Goal: Task Accomplishment & Management: Use online tool/utility

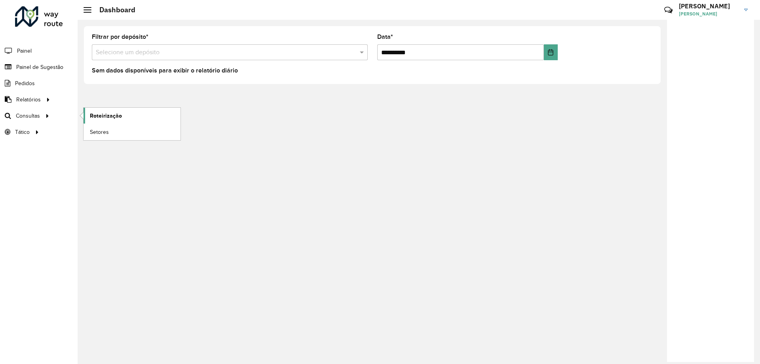
click at [96, 117] on span "Roteirização" at bounding box center [106, 116] width 32 height 8
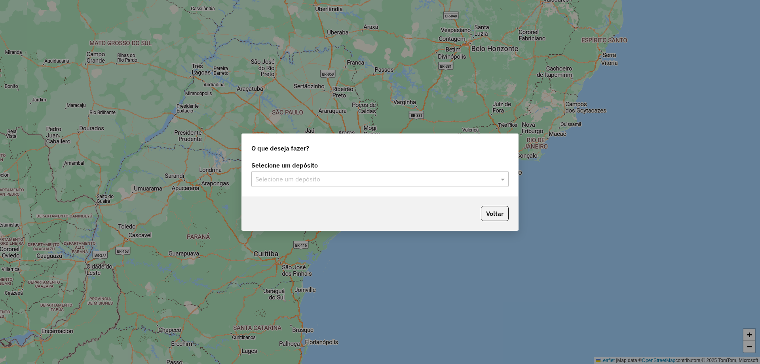
click at [452, 183] on input "text" at bounding box center [372, 180] width 234 height 10
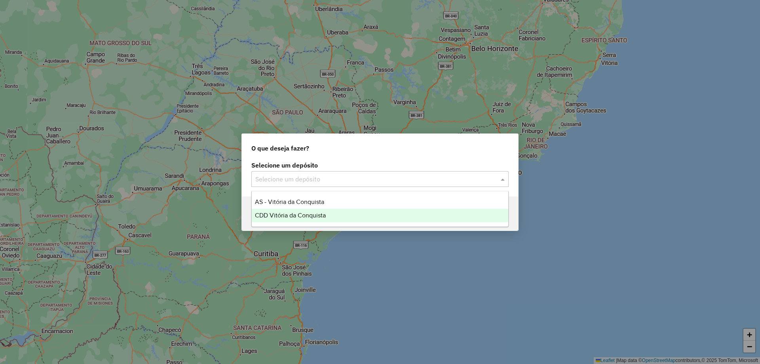
click at [318, 212] on span "CDD Vitória da Conquista" at bounding box center [290, 215] width 71 height 7
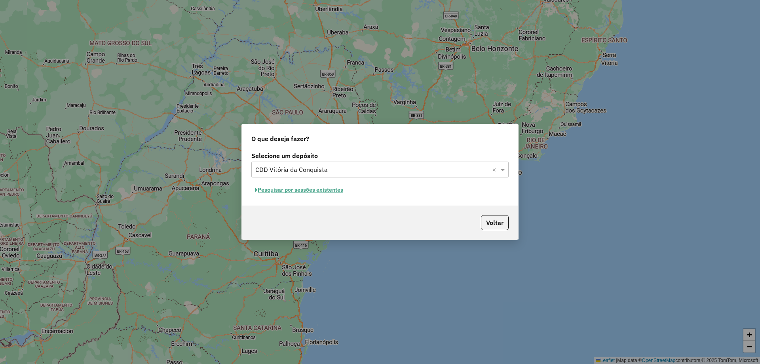
click at [320, 190] on button "Pesquisar por sessões existentes" at bounding box center [298, 190] width 95 height 12
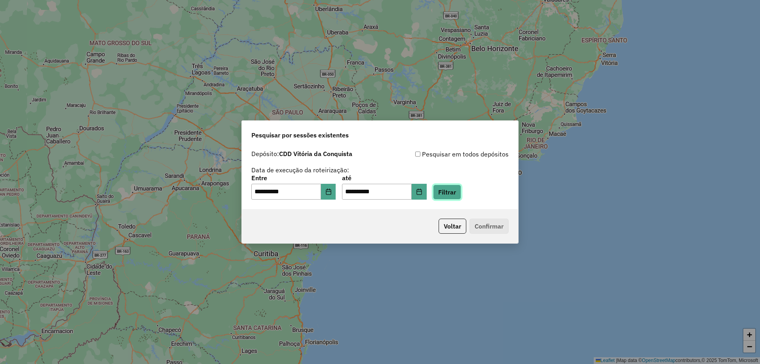
click at [461, 190] on button "Filtrar" at bounding box center [447, 192] width 28 height 15
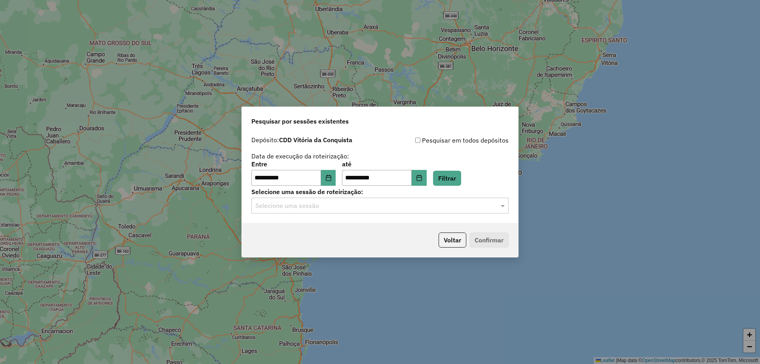
click at [432, 206] on input "text" at bounding box center [372, 206] width 234 height 10
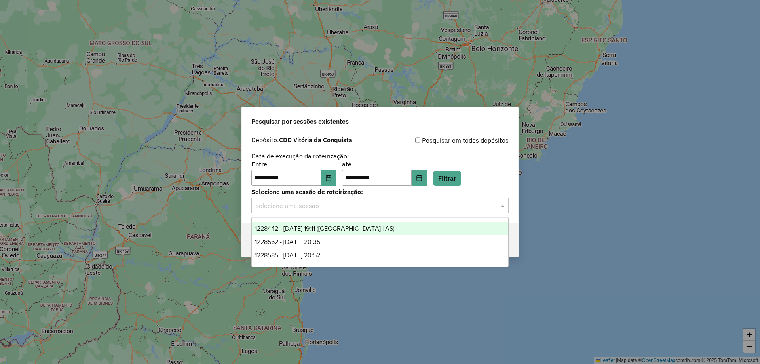
click at [338, 227] on span "1228442 - 12/08/2025 19:11 (Rota | AS)" at bounding box center [325, 228] width 140 height 7
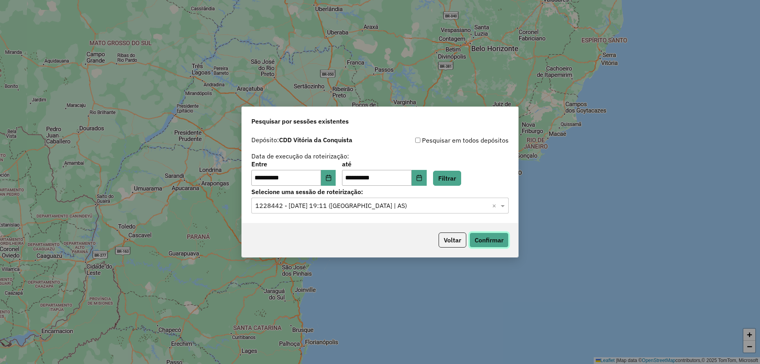
click at [489, 245] on button "Confirmar" at bounding box center [489, 239] width 39 height 15
click at [362, 215] on div "**********" at bounding box center [380, 177] width 276 height 91
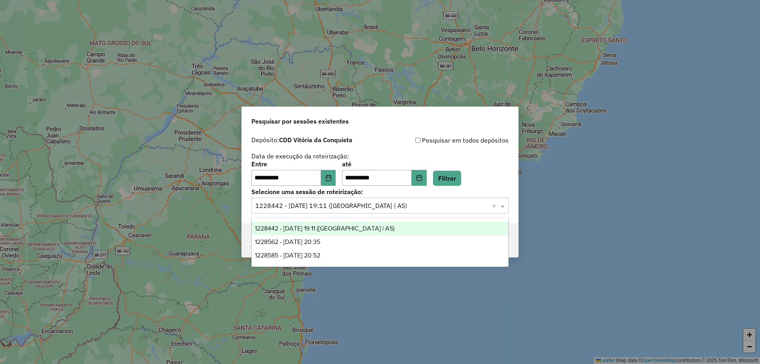
click at [359, 210] on input "text" at bounding box center [372, 206] width 234 height 10
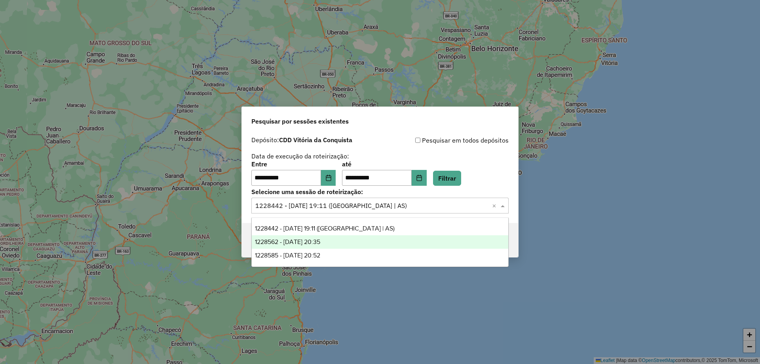
click at [345, 244] on div "1228562 - 12/08/2025 20:35" at bounding box center [380, 241] width 257 height 13
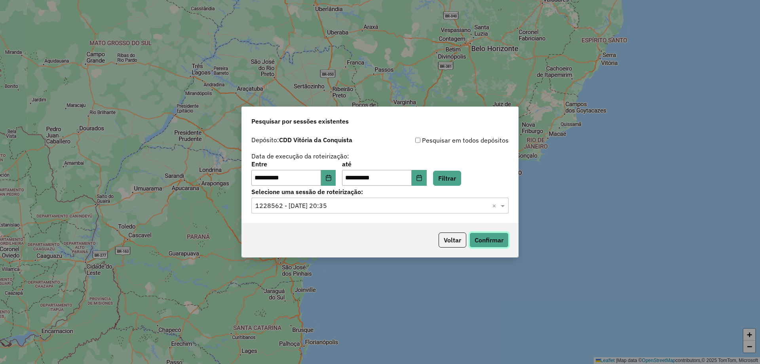
click at [485, 236] on button "Confirmar" at bounding box center [489, 239] width 39 height 15
click at [487, 241] on button "Confirmar" at bounding box center [489, 239] width 39 height 15
click at [309, 205] on input "text" at bounding box center [372, 206] width 234 height 10
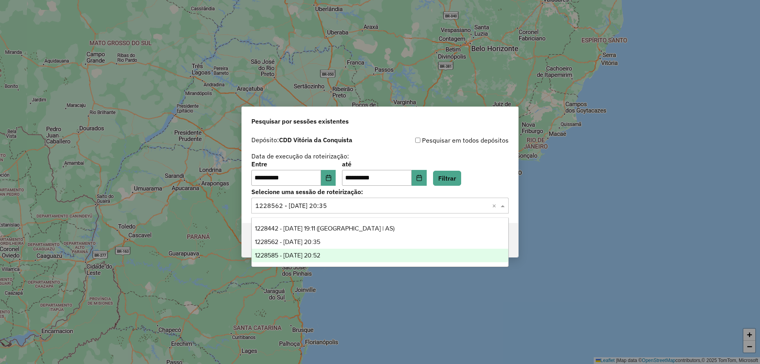
click at [301, 255] on span "1228585 - 12/08/2025 20:52" at bounding box center [287, 255] width 65 height 7
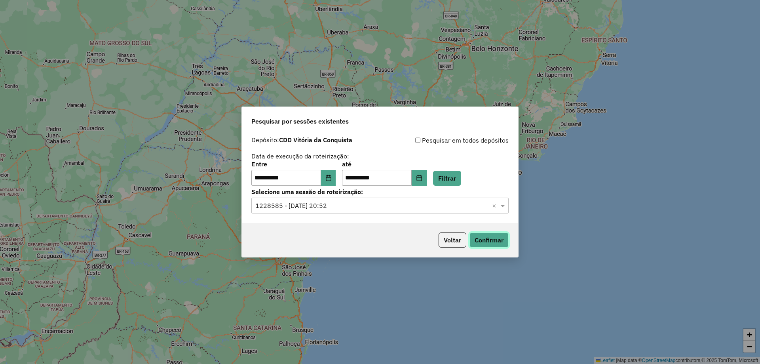
click at [487, 238] on button "Confirmar" at bounding box center [489, 239] width 39 height 15
click at [283, 202] on input "text" at bounding box center [372, 206] width 234 height 10
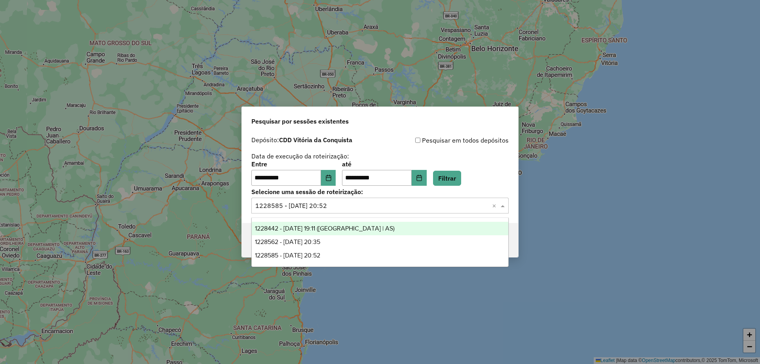
click at [296, 227] on span "1228442 - 12/08/2025 19:11 (Rota | AS)" at bounding box center [325, 228] width 140 height 7
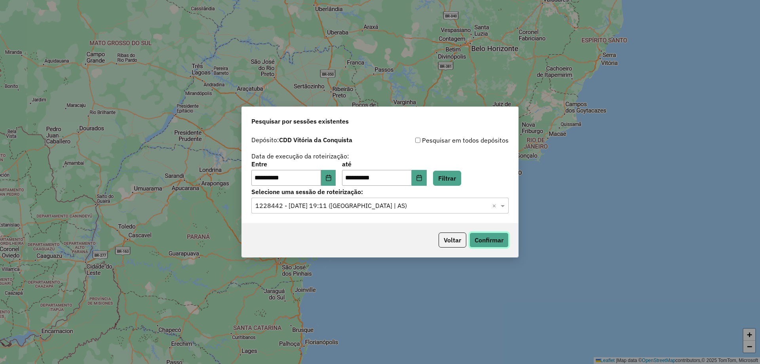
click at [480, 235] on button "Confirmar" at bounding box center [489, 239] width 39 height 15
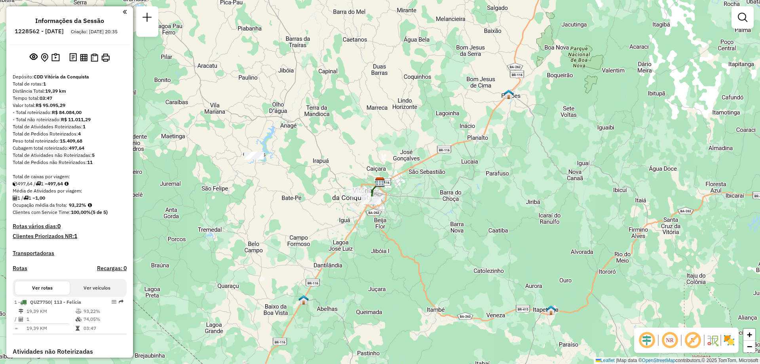
scroll to position [122, 0]
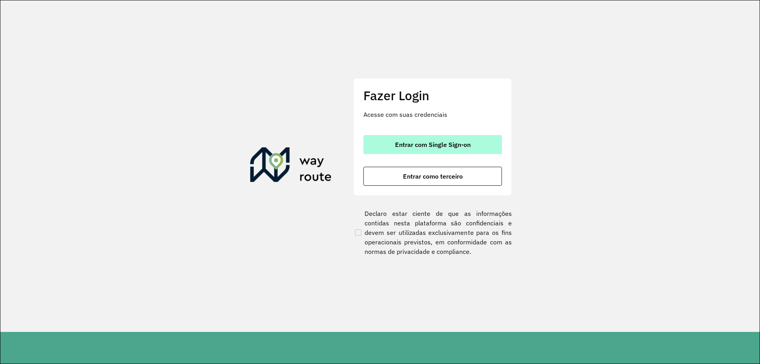
click at [392, 140] on button "Entrar com Single Sign-on" at bounding box center [433, 144] width 139 height 19
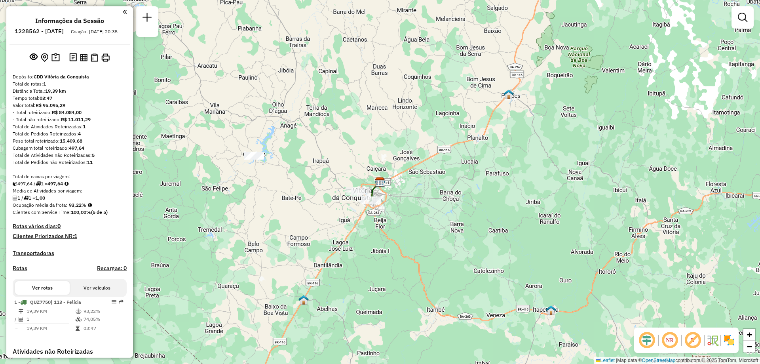
scroll to position [122, 0]
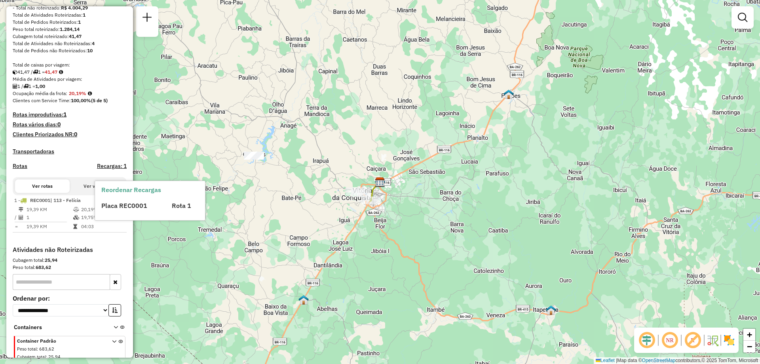
scroll to position [139, 0]
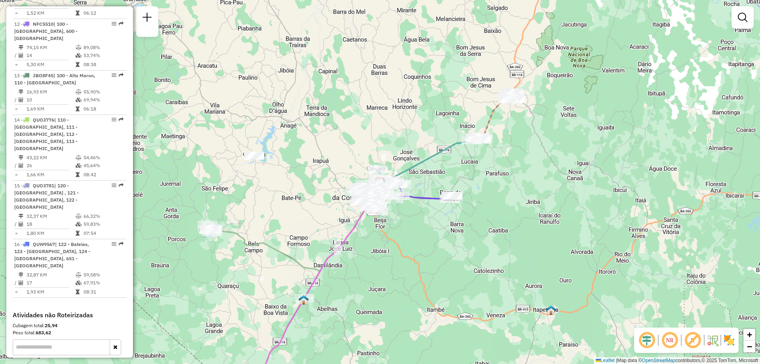
scroll to position [820, 0]
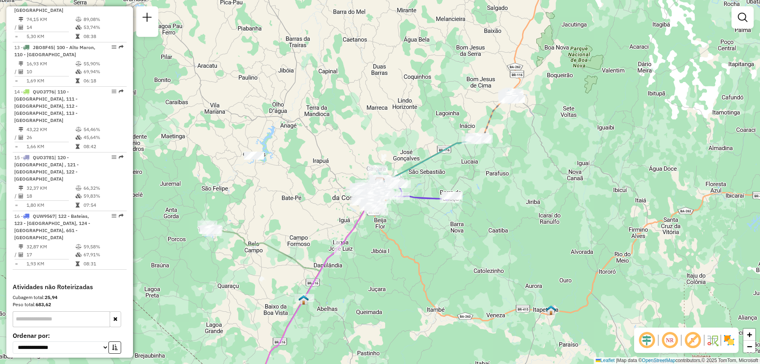
click at [48, 311] on input "text" at bounding box center [61, 319] width 97 height 16
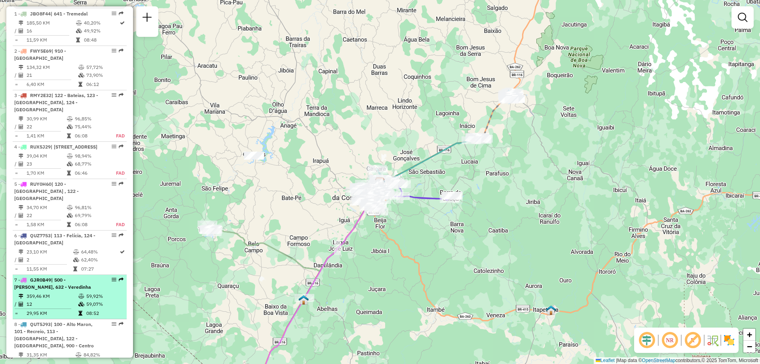
scroll to position [345, 0]
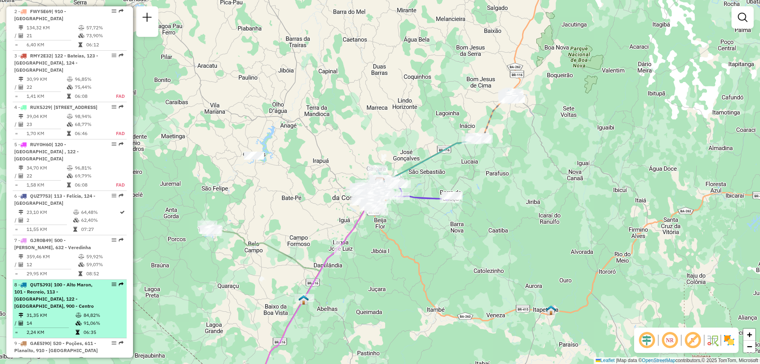
click at [43, 294] on span "| 100 - Alto Maron, 101 - Recreio, 113 - Felícia, 122 - Bateias, 900 - Centro" at bounding box center [54, 295] width 80 height 27
select select "**********"
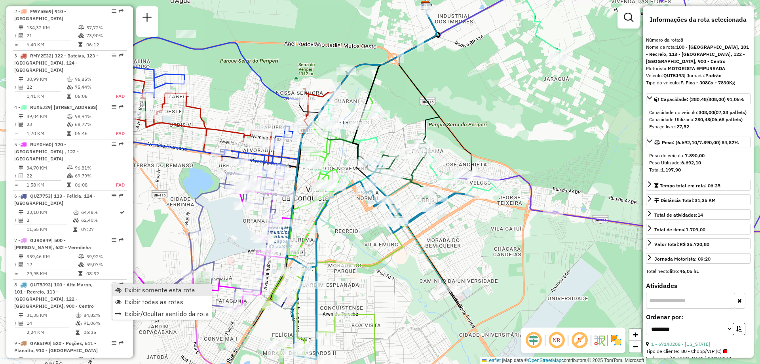
click at [135, 290] on span "Exibir somente esta rota" at bounding box center [160, 290] width 70 height 6
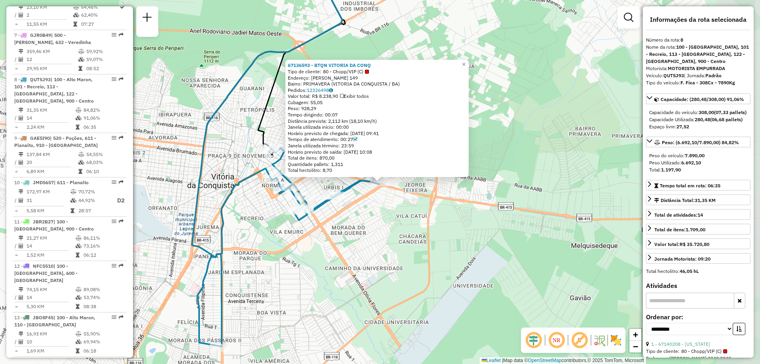
scroll to position [618, 0]
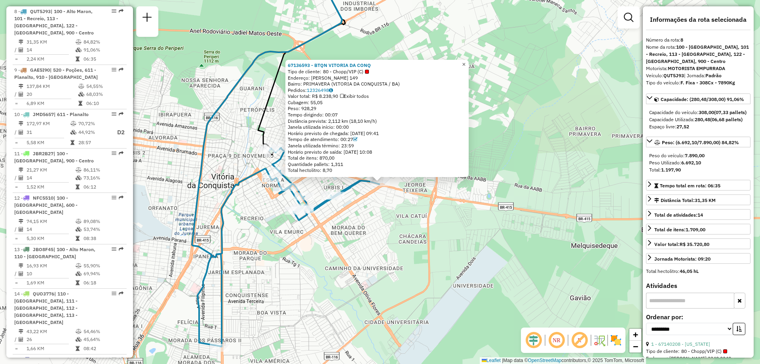
click at [466, 63] on span "×" at bounding box center [464, 64] width 4 height 7
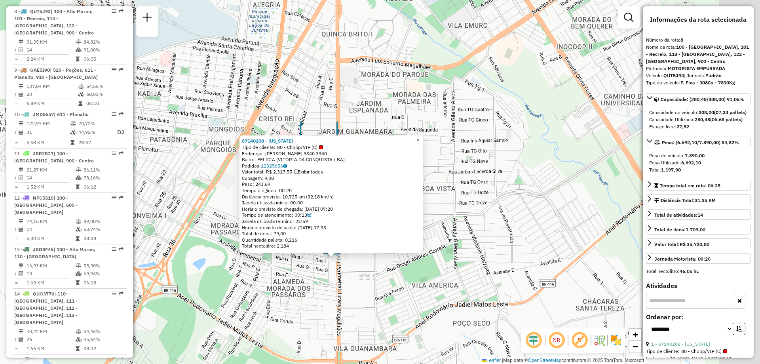
drag, startPoint x: 424, startPoint y: 134, endPoint x: 323, endPoint y: 286, distance: 182.4
click at [323, 290] on div "67140208 - ARIZONA Tipo de cliente: 80 - Chopp/VIP (C) Endereço: JURACY MAGALHA…" at bounding box center [380, 182] width 760 height 364
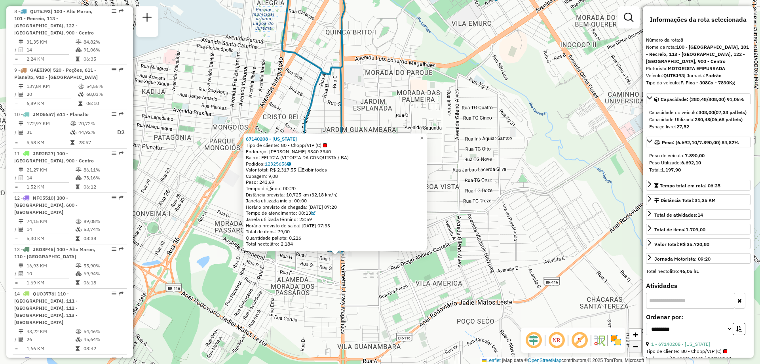
click at [639, 350] on link "−" at bounding box center [636, 347] width 12 height 12
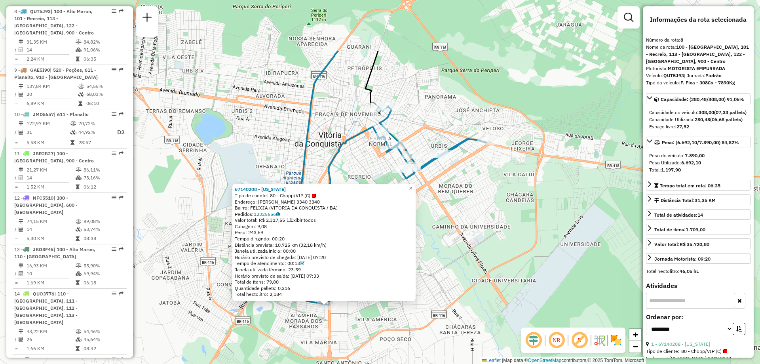
drag, startPoint x: 520, startPoint y: 129, endPoint x: 488, endPoint y: 217, distance: 93.1
click at [488, 217] on div "67140208 - ARIZONA Tipo de cliente: 80 - Chopp/VIP (C) Endereço: JURACY MAGALHA…" at bounding box center [380, 182] width 760 height 364
click at [416, 190] on link "×" at bounding box center [411, 189] width 10 height 10
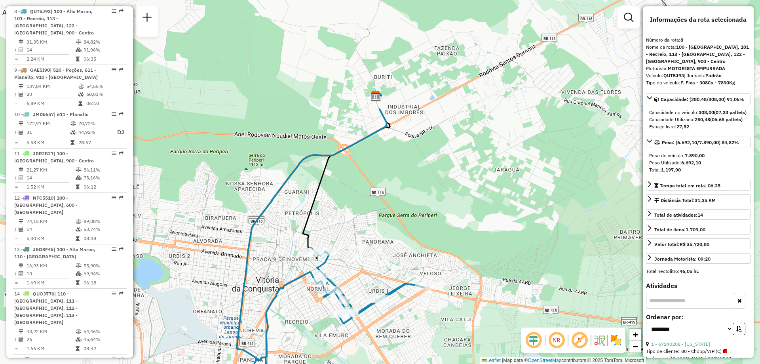
drag, startPoint x: 488, startPoint y: 36, endPoint x: 425, endPoint y: 174, distance: 151.7
click at [425, 174] on div "Janela de atendimento Grade de atendimento Capacidade Transportadoras Veículos …" at bounding box center [380, 182] width 760 height 364
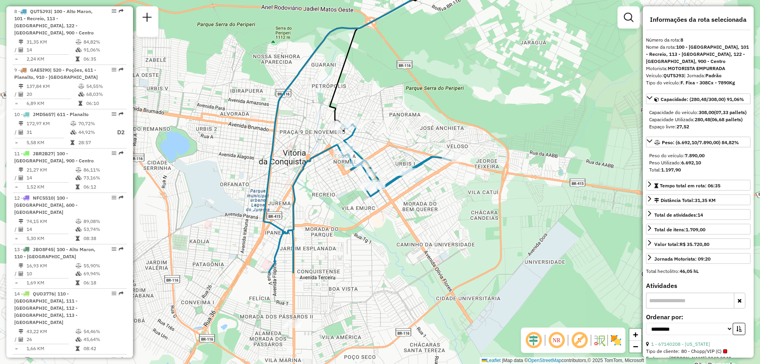
drag, startPoint x: 339, startPoint y: 203, endPoint x: 361, endPoint y: 79, distance: 125.8
click at [365, 77] on div "Janela de atendimento Grade de atendimento Capacidade Transportadoras Veículos …" at bounding box center [380, 182] width 760 height 364
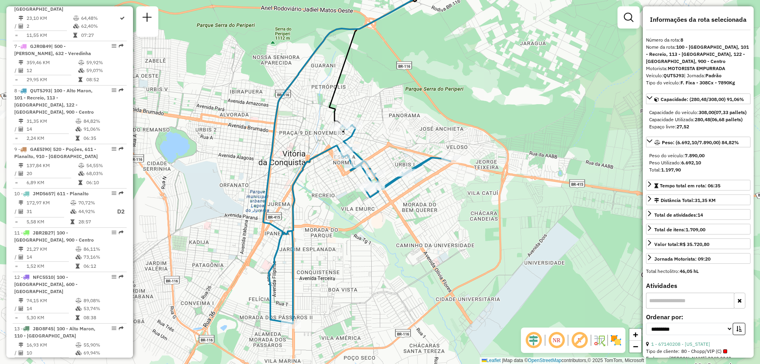
scroll to position [499, 0]
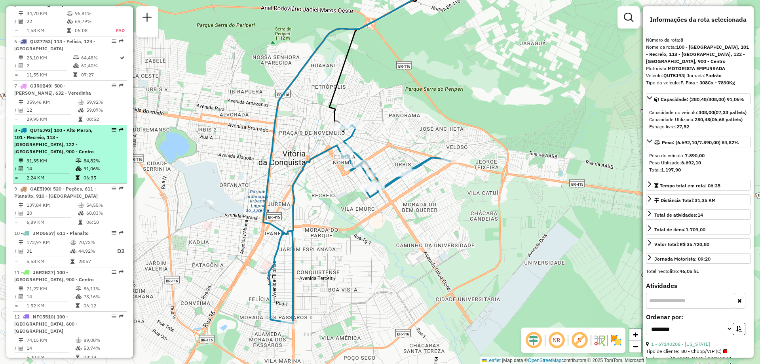
click at [52, 139] on span "| 100 - Alto Maron, 101 - Recreio, 113 - Felícia, 122 - Bateias, 900 - Centro" at bounding box center [54, 140] width 80 height 27
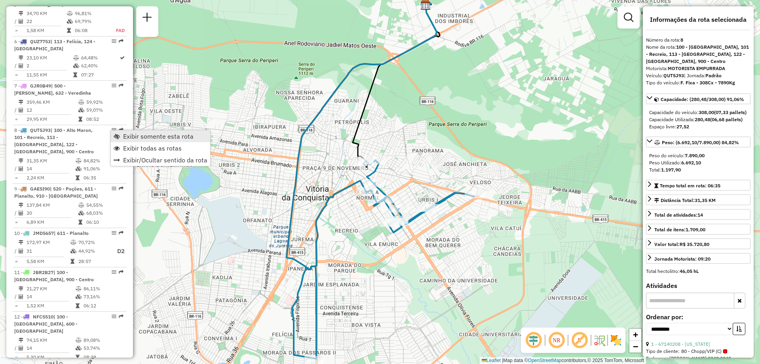
click at [117, 136] on span "Exibir somente esta rota" at bounding box center [117, 136] width 6 height 6
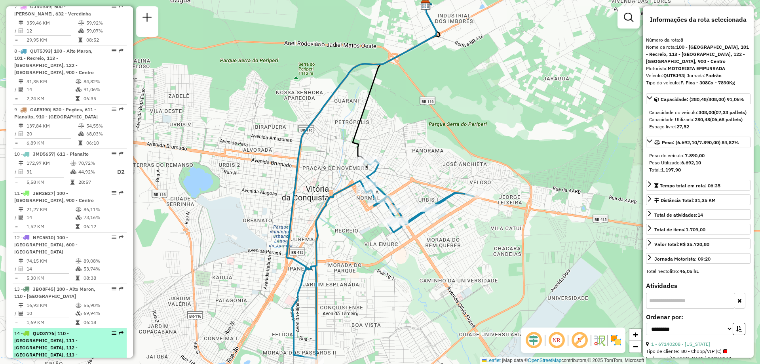
scroll to position [618, 0]
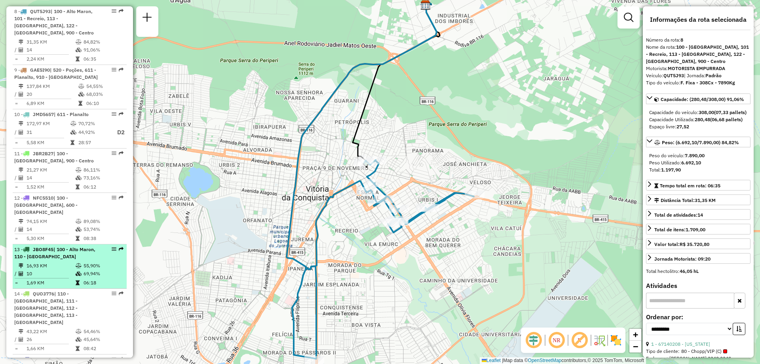
click at [47, 246] on span "| 100 - Alto Maron, 110 - Boa Vista" at bounding box center [54, 252] width 81 height 13
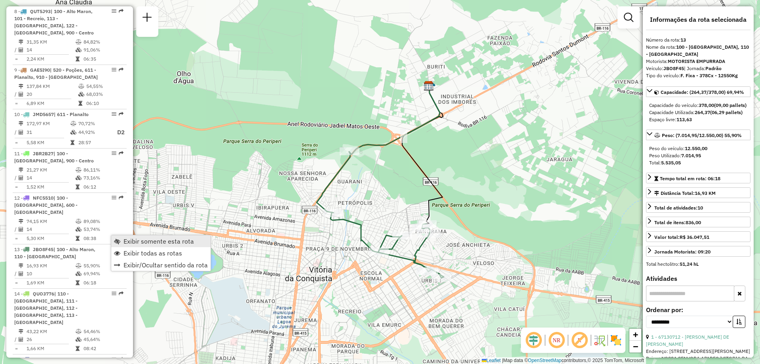
click at [123, 244] on link "Exibir somente esta rota" at bounding box center [160, 241] width 99 height 12
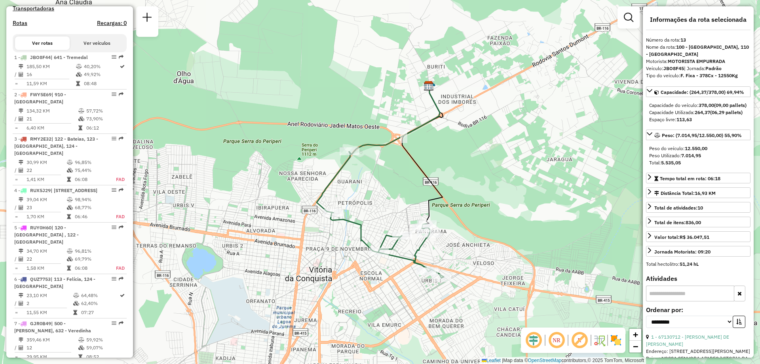
scroll to position [222, 0]
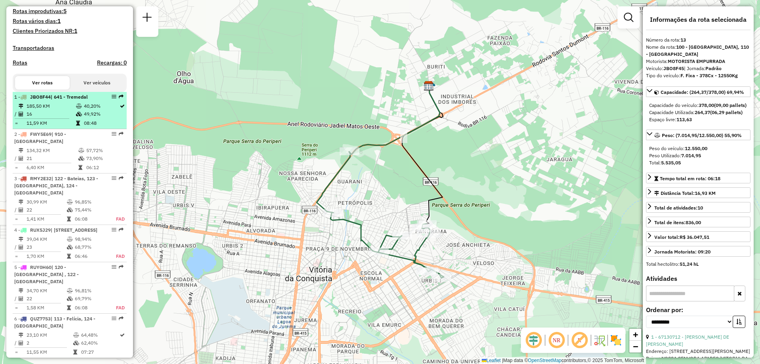
click at [52, 110] on td "185,50 KM" at bounding box center [50, 106] width 49 height 8
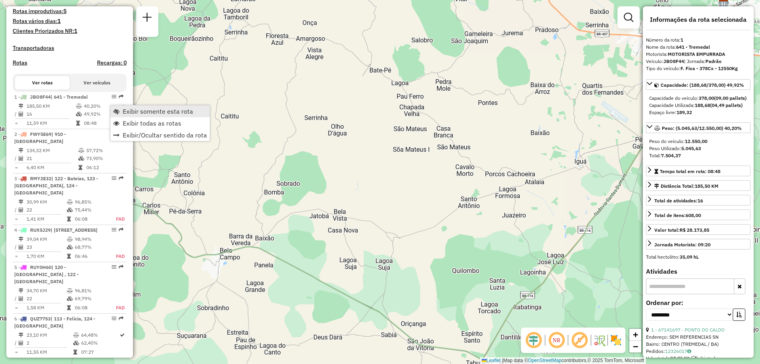
click at [114, 113] on span "Exibir somente esta rota" at bounding box center [116, 111] width 6 height 6
click at [119, 110] on span "Exibir somente esta rota" at bounding box center [119, 110] width 6 height 6
click at [120, 111] on link "Exibir somente esta rota" at bounding box center [159, 112] width 99 height 12
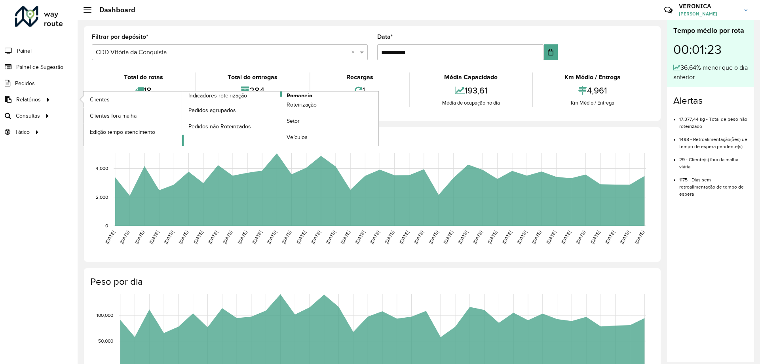
click at [307, 95] on span "Romaneio" at bounding box center [300, 95] width 26 height 8
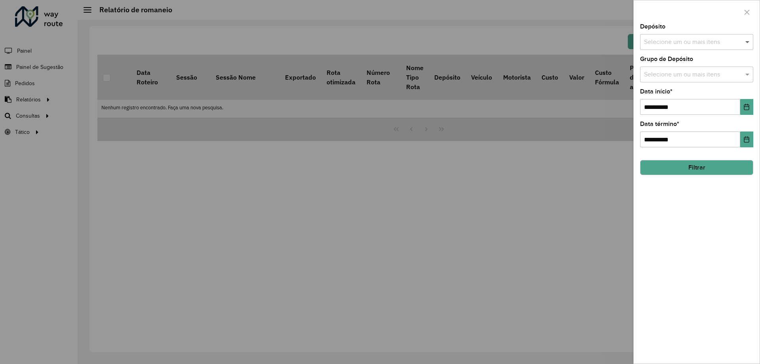
click at [744, 42] on span at bounding box center [749, 42] width 10 height 10
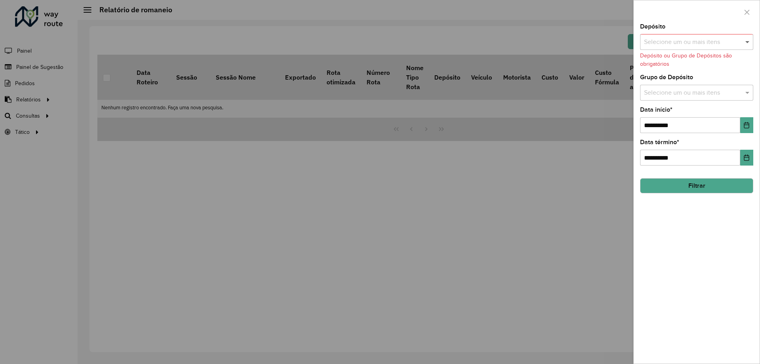
click at [744, 42] on span at bounding box center [749, 42] width 10 height 10
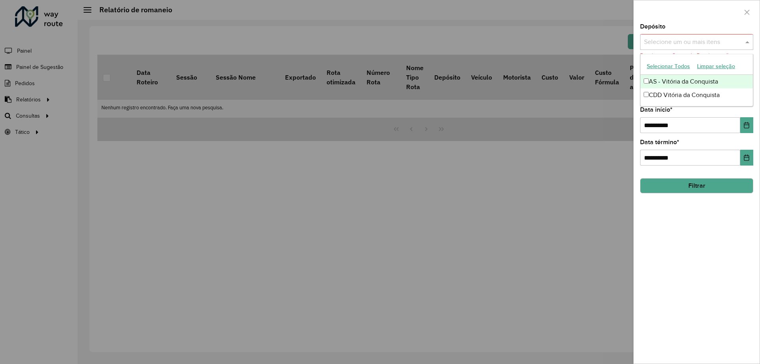
click at [739, 42] on input "text" at bounding box center [692, 43] width 101 height 10
click at [675, 67] on button "Selecionar Todos" at bounding box center [668, 66] width 50 height 12
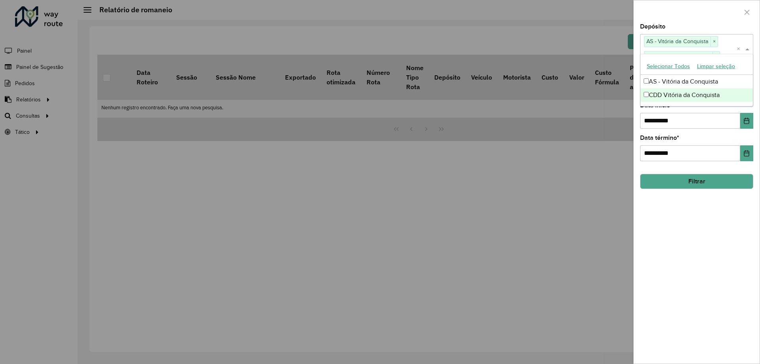
click at [699, 112] on div "**********" at bounding box center [696, 116] width 113 height 26
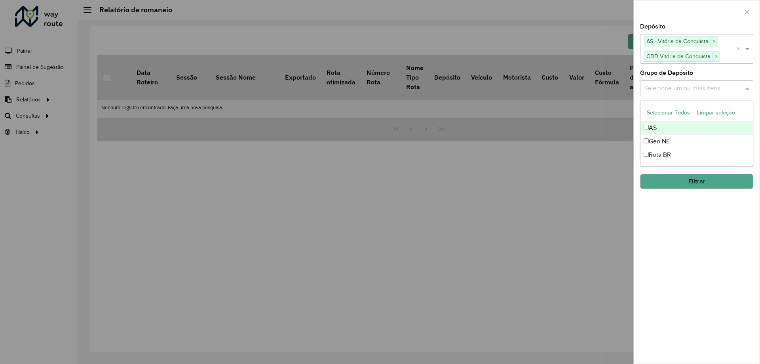
click at [747, 88] on span at bounding box center [749, 89] width 10 height 10
click at [673, 111] on button "Selecionar Todos" at bounding box center [668, 113] width 50 height 12
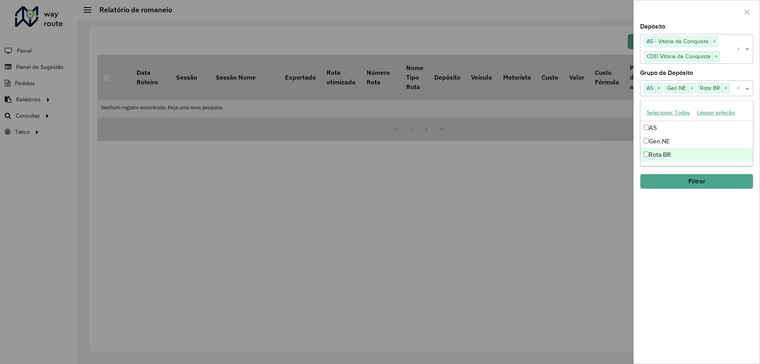
click at [722, 208] on div "**********" at bounding box center [697, 194] width 126 height 340
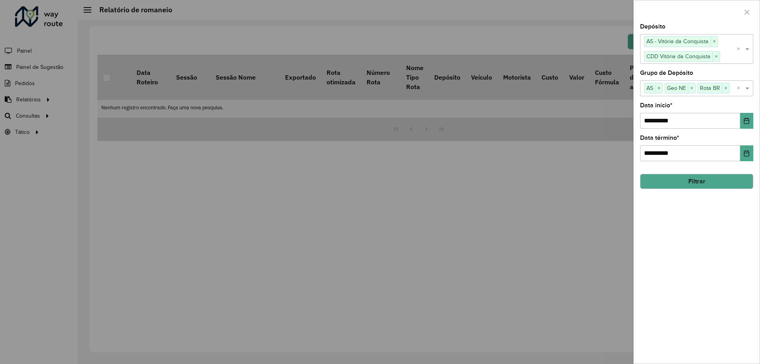
click at [689, 180] on button "Filtrar" at bounding box center [696, 181] width 113 height 15
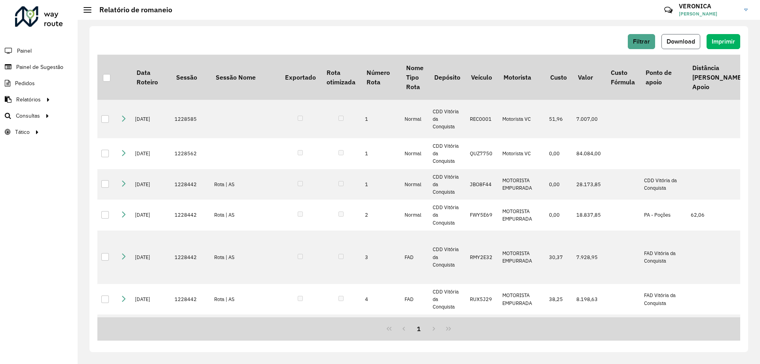
click at [671, 45] on button "Download" at bounding box center [681, 41] width 39 height 15
